Goal: Task Accomplishment & Management: Manage account settings

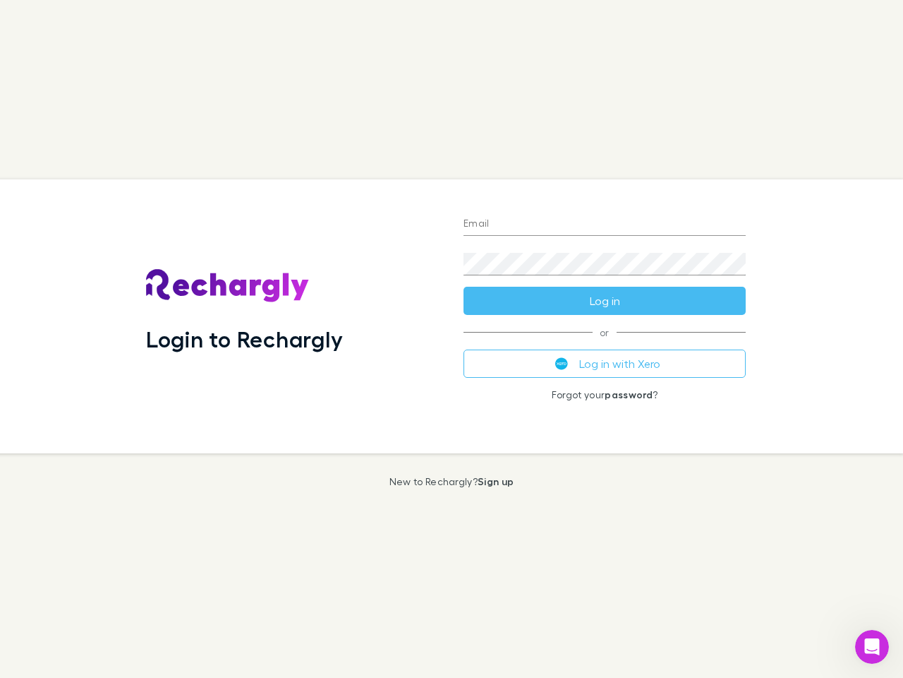
click at [452, 339] on div "Login to Rechargly" at bounding box center [294, 316] width 318 height 274
click at [605, 224] on input "Email" at bounding box center [605, 224] width 282 height 23
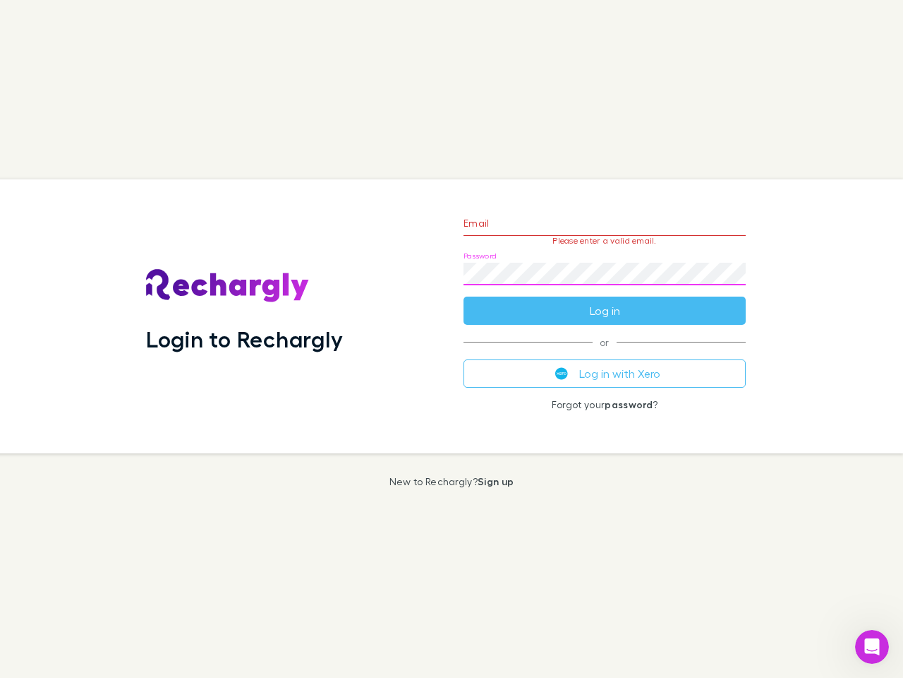
click at [605, 301] on form "Email Please enter a valid email. Password Log in" at bounding box center [605, 263] width 282 height 123
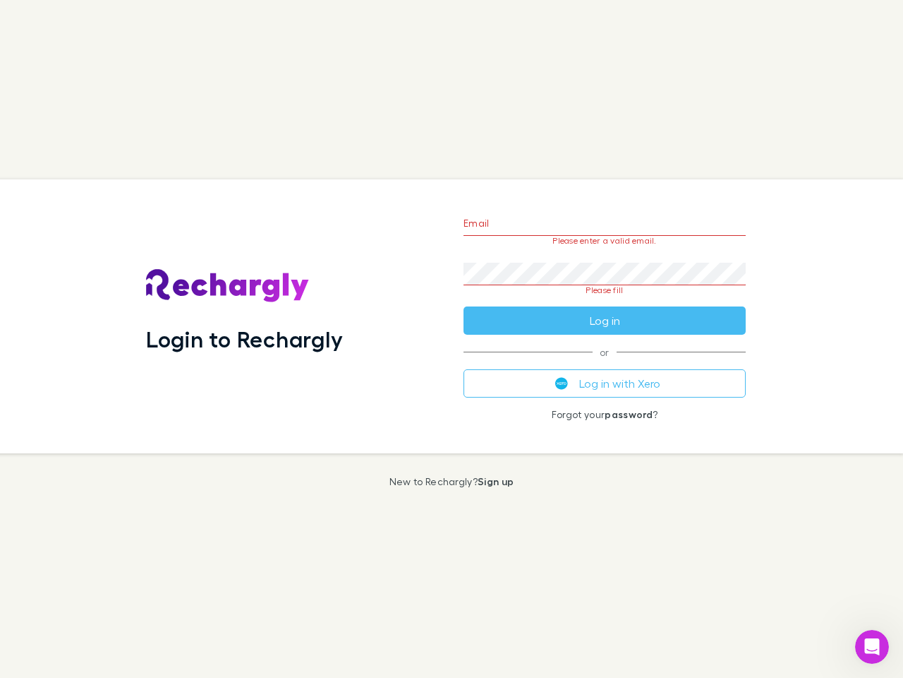
click at [605, 364] on div "Email Please enter a valid email. Password Please fill Log in or Log in with Xe…" at bounding box center [604, 316] width 305 height 274
click at [872, 647] on icon "Open Intercom Messenger" at bounding box center [872, 646] width 23 height 23
